Goal: Task Accomplishment & Management: Use online tool/utility

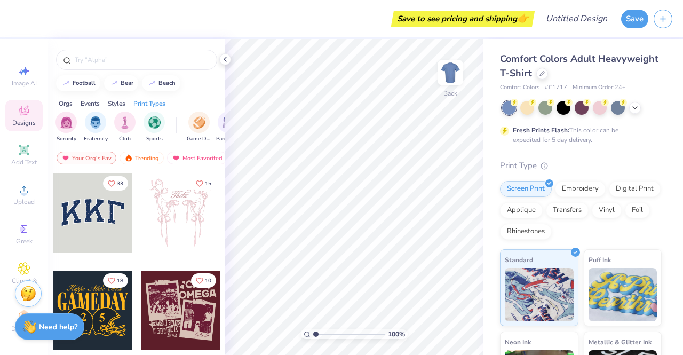
click at [20, 115] on icon at bounding box center [24, 110] width 13 height 13
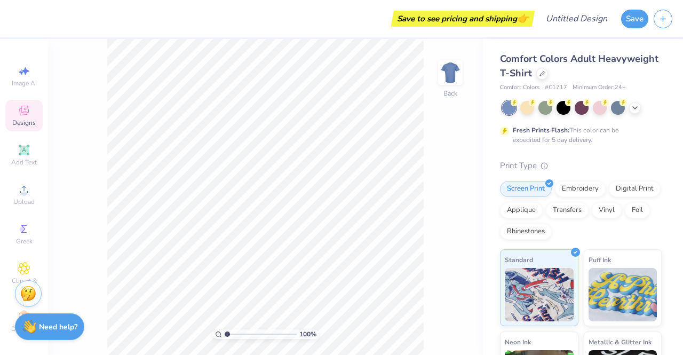
click at [17, 122] on span "Designs" at bounding box center [23, 122] width 23 height 9
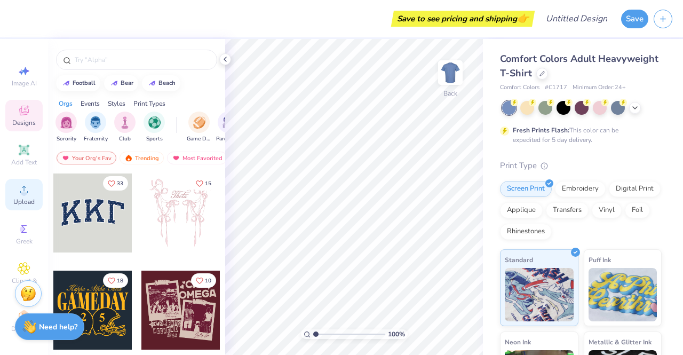
click at [20, 200] on span "Upload" at bounding box center [23, 201] width 21 height 9
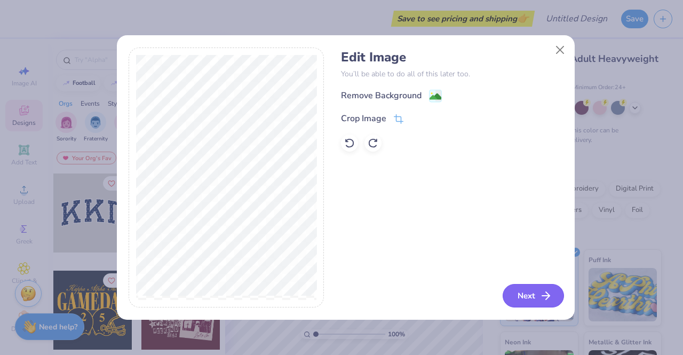
click at [542, 298] on icon "button" at bounding box center [546, 295] width 13 height 13
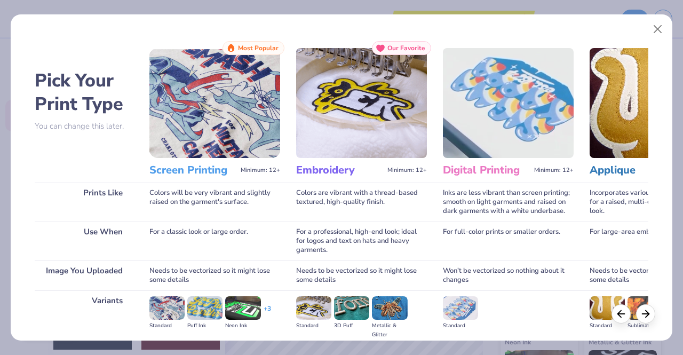
click at [240, 139] on img at bounding box center [214, 103] width 131 height 110
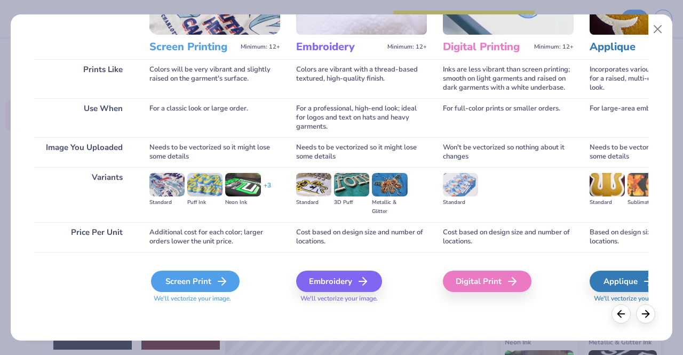
click at [210, 283] on div "Screen Print" at bounding box center [195, 281] width 89 height 21
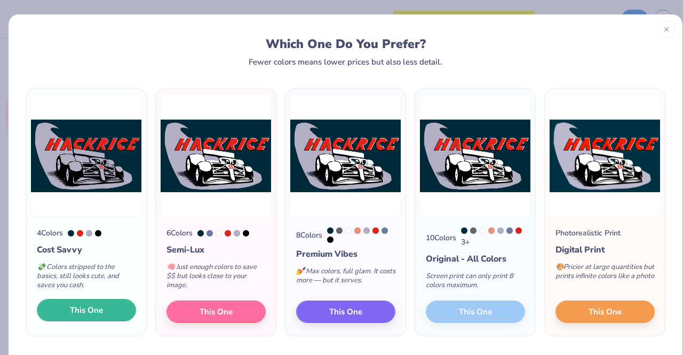
click at [85, 311] on span "This One" at bounding box center [86, 310] width 33 height 12
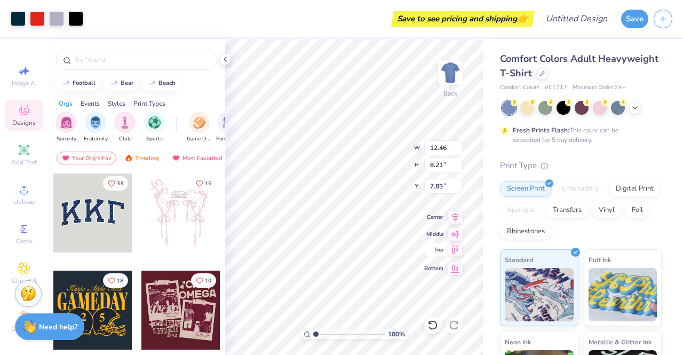
type input "12.46"
type input "8.21"
type input "4.29"
click at [637, 108] on icon at bounding box center [635, 106] width 9 height 9
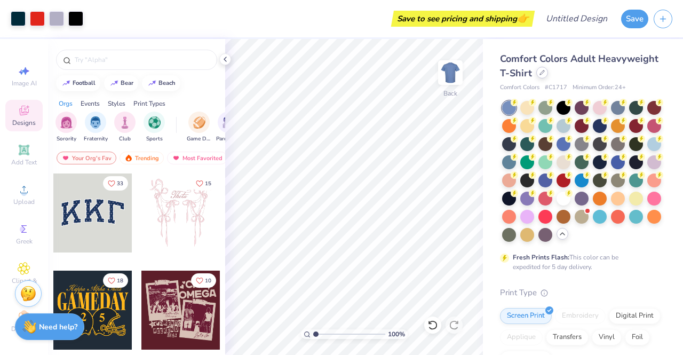
click at [544, 72] on icon at bounding box center [542, 72] width 4 height 4
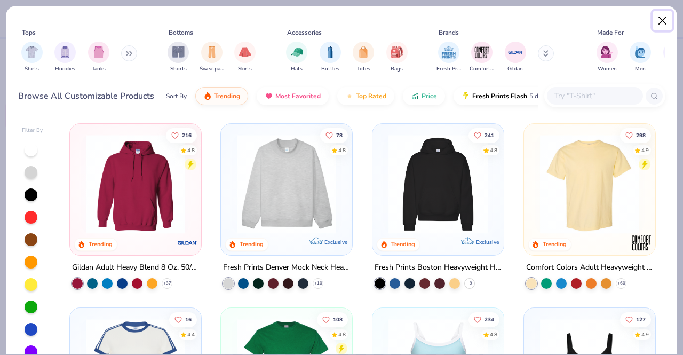
click at [665, 19] on button "Close" at bounding box center [663, 21] width 20 height 20
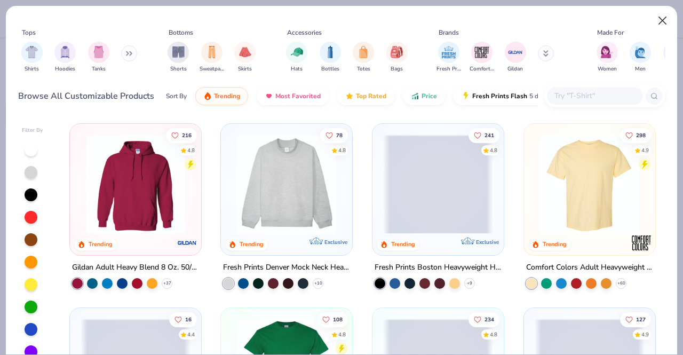
click at [665, 19] on icon "button" at bounding box center [663, 18] width 9 height 9
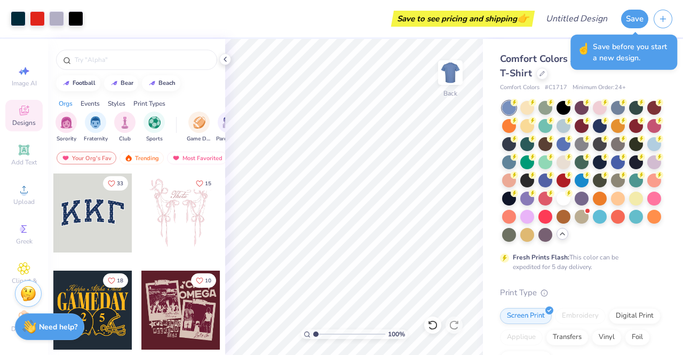
click at [664, 104] on div "Comfort Colors Adult Heavyweight T-Shirt Comfort Colors # C1717 Minimum Order: …" at bounding box center [583, 328] width 200 height 578
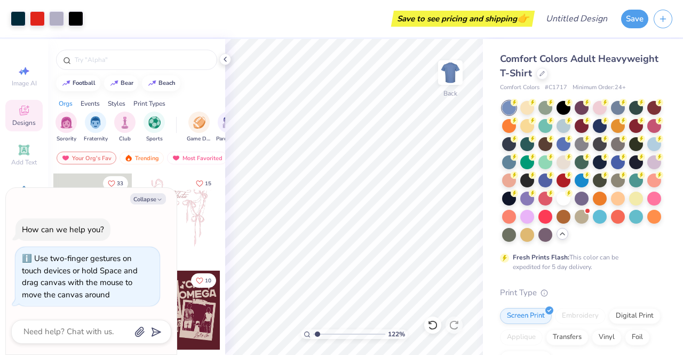
type input "1.22344915984359"
type textarea "x"
type input "1.22344915984359"
type textarea "x"
type input "1.22344915984359"
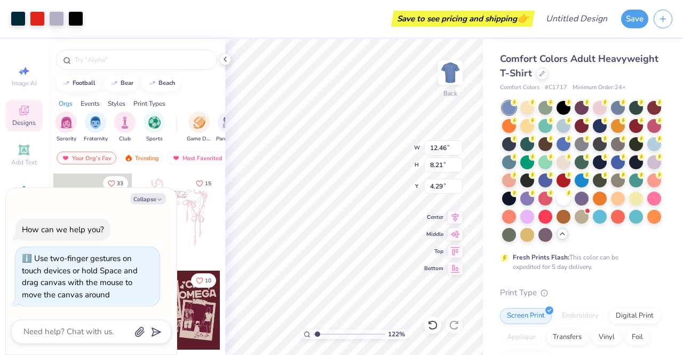
type textarea "x"
type input "3.26"
type input "1.13584975015273"
